Goal: Task Accomplishment & Management: Manage account settings

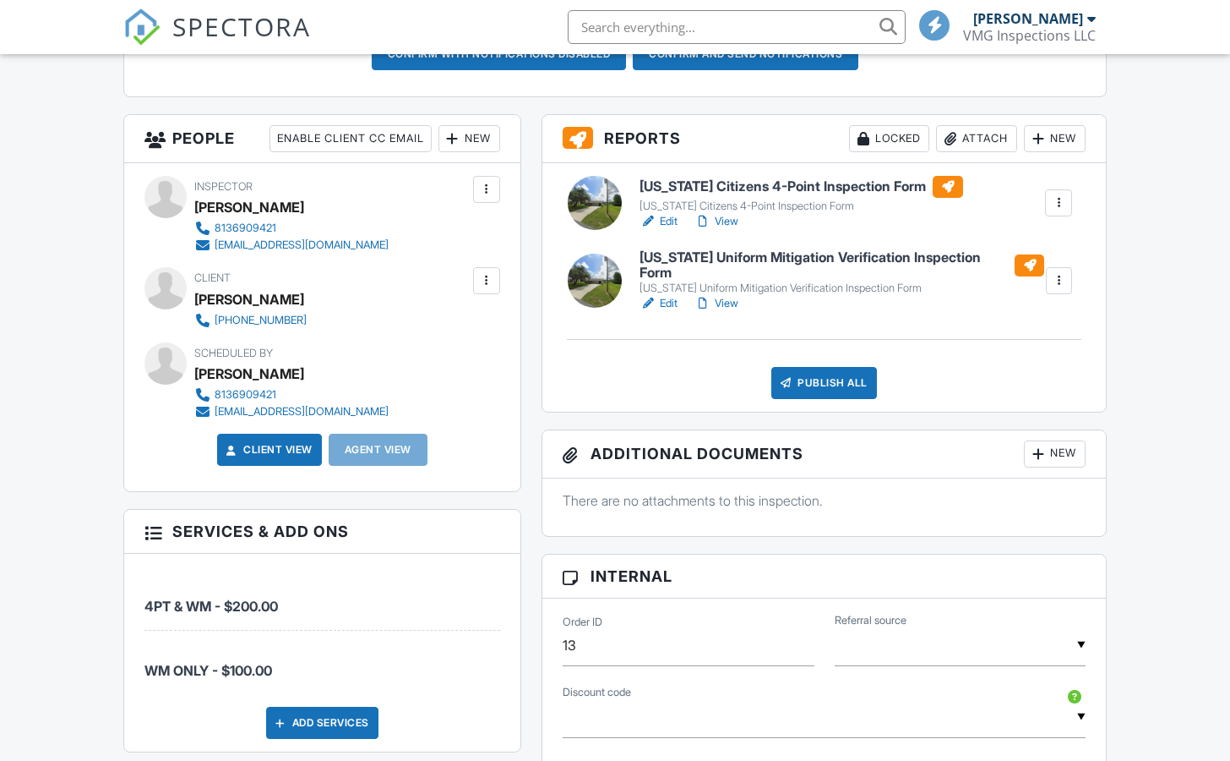
scroll to position [577, 0]
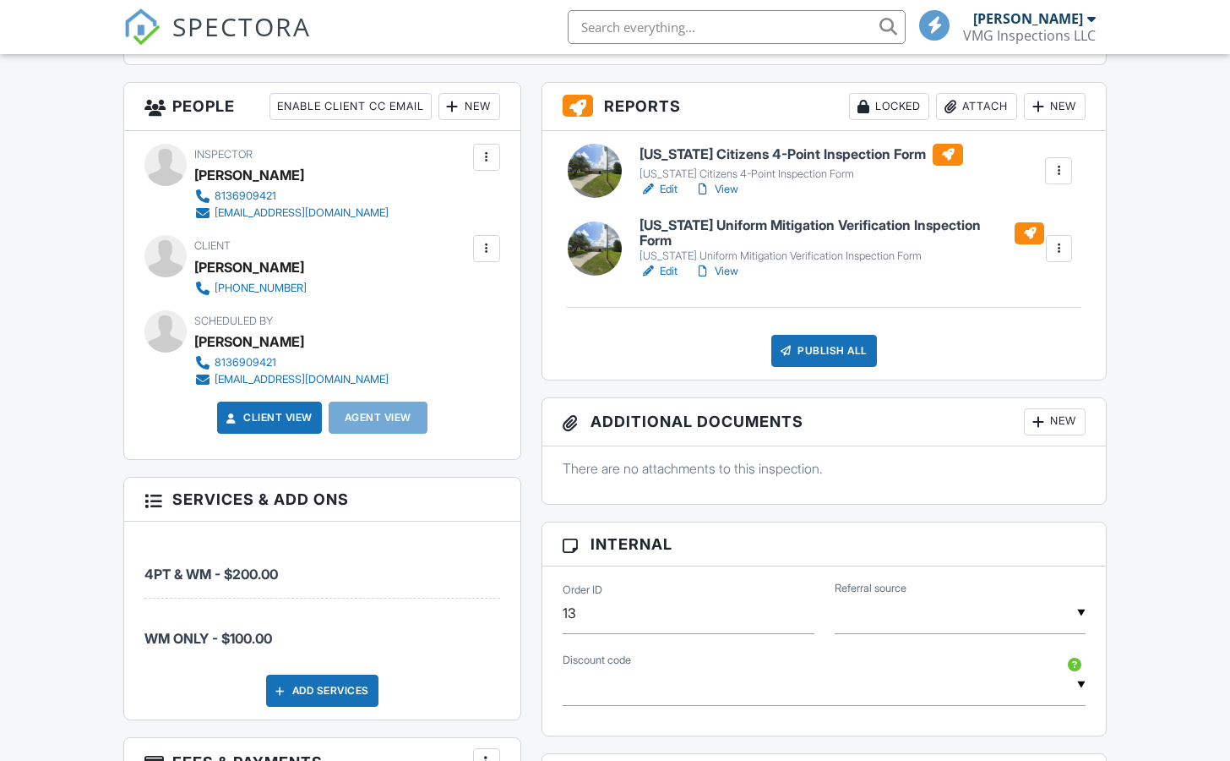
click at [726, 280] on link "View" at bounding box center [717, 271] width 44 height 17
click at [669, 280] on link "Edit" at bounding box center [659, 271] width 38 height 17
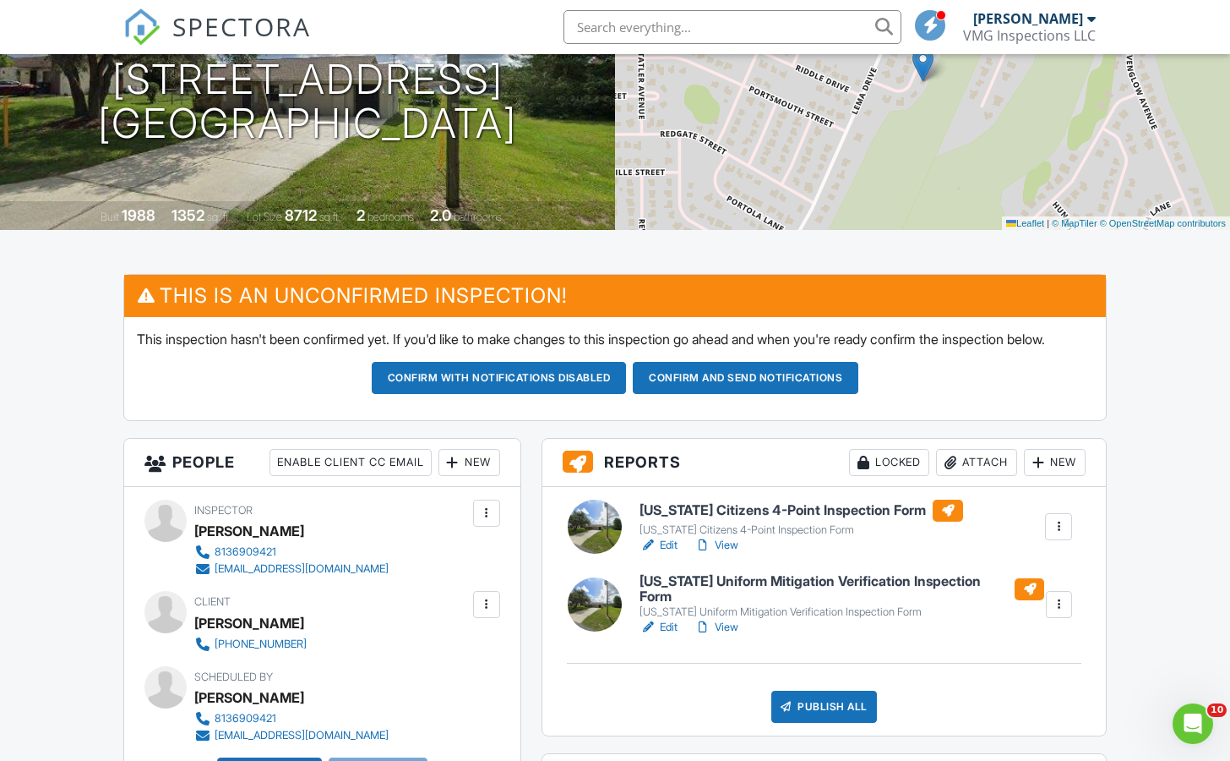
click at [731, 635] on link "View" at bounding box center [717, 627] width 44 height 17
click at [668, 635] on link "Edit" at bounding box center [659, 627] width 38 height 17
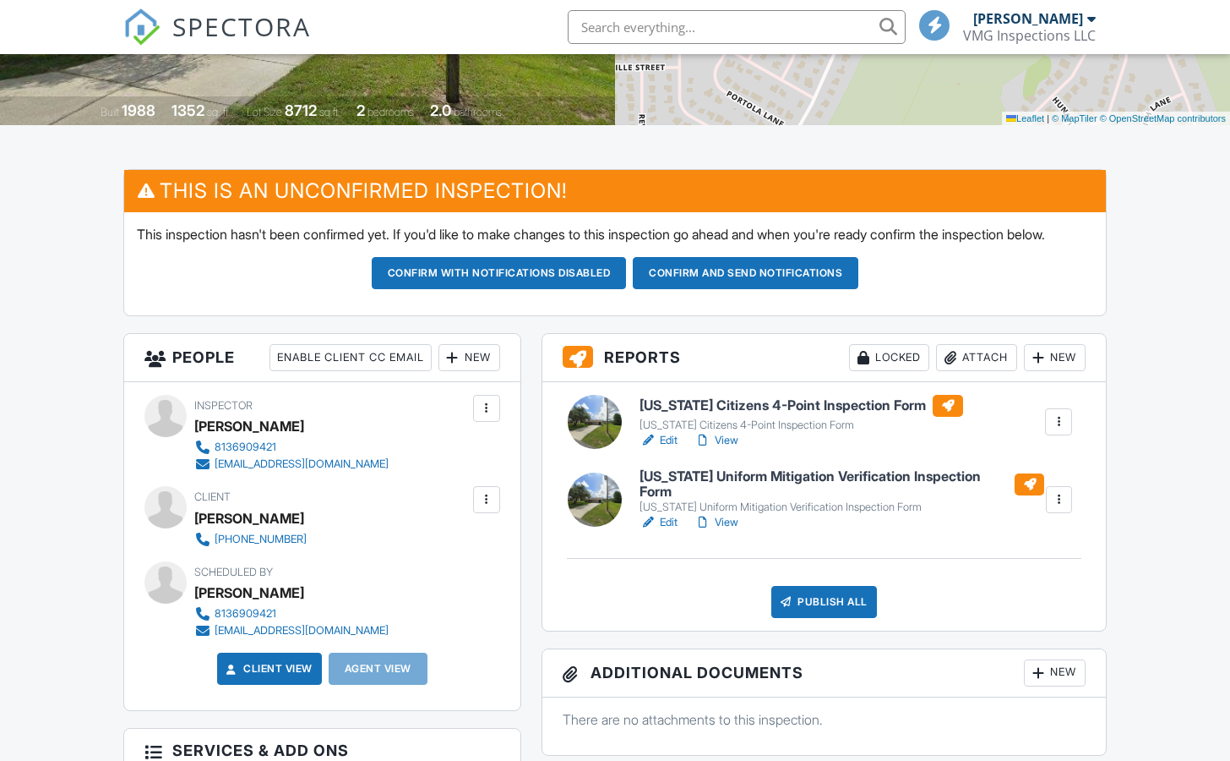
scroll to position [532, 0]
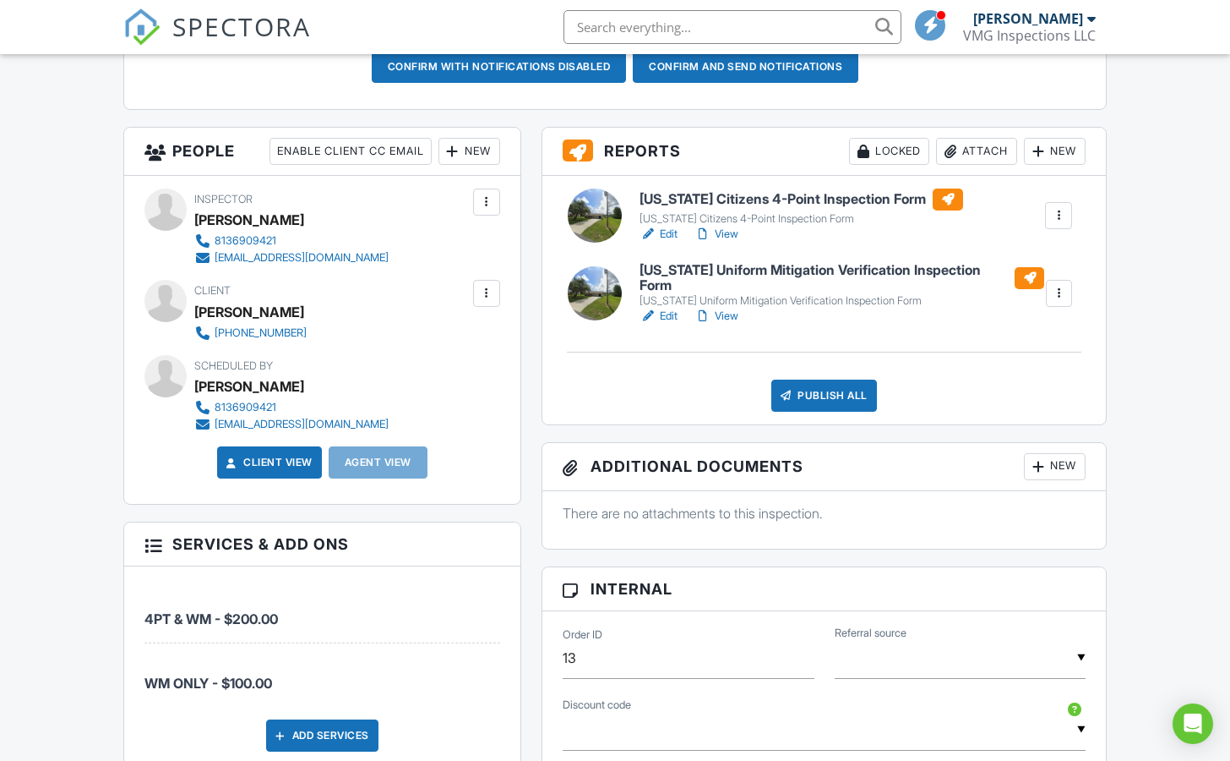
click at [729, 325] on link "View" at bounding box center [717, 316] width 44 height 17
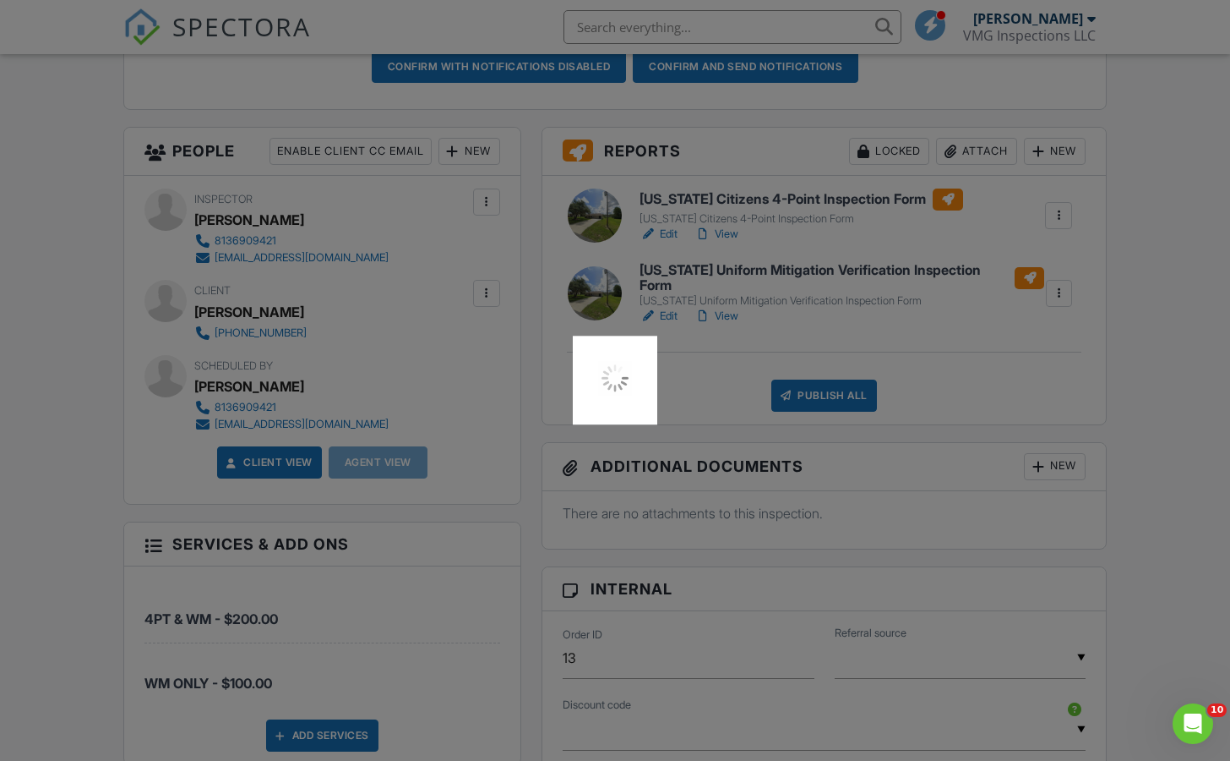
scroll to position [0, 0]
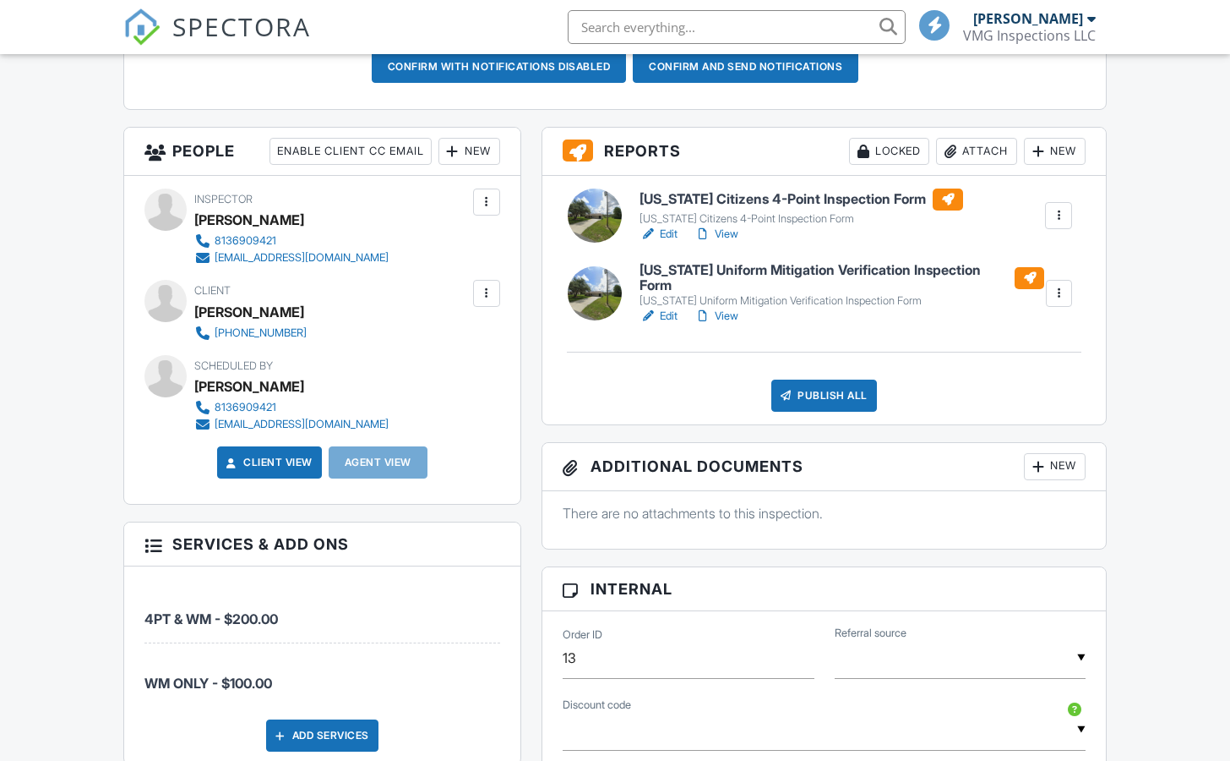
click at [724, 243] on link "View" at bounding box center [717, 234] width 44 height 17
click at [665, 243] on link "Edit" at bounding box center [659, 234] width 38 height 17
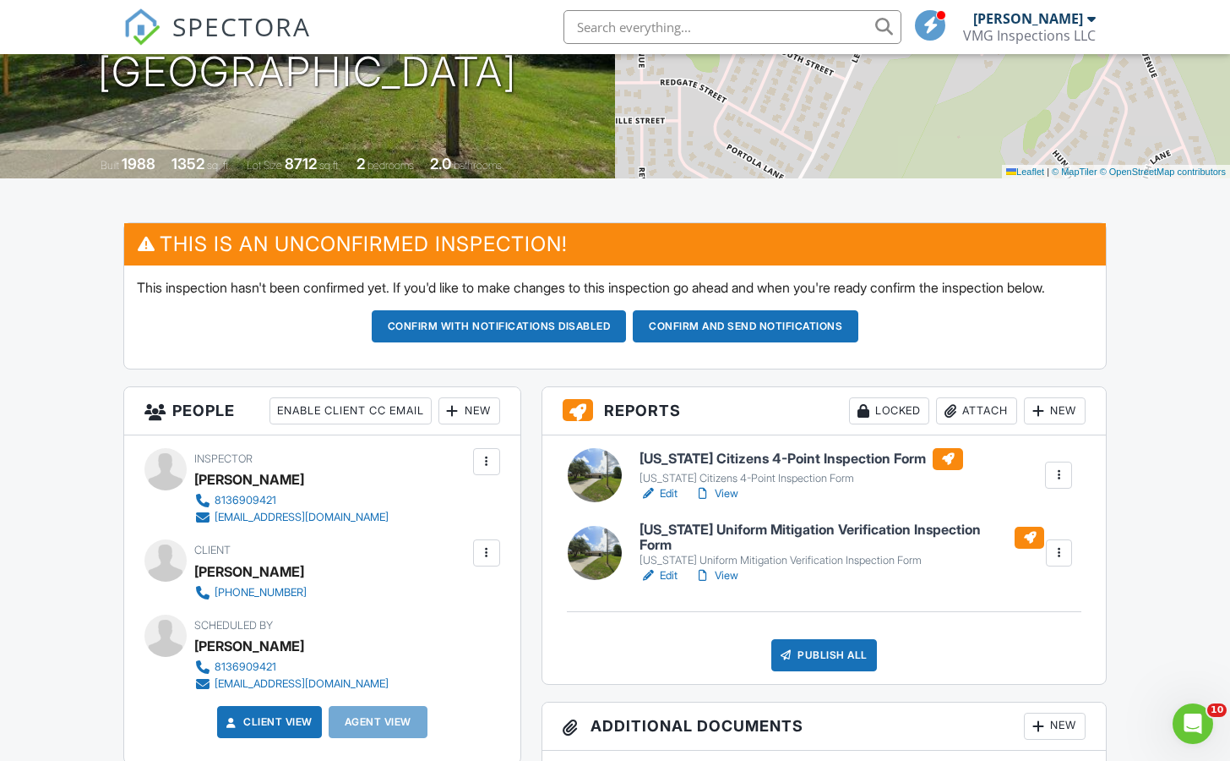
click at [723, 502] on link "View" at bounding box center [717, 493] width 44 height 17
